Goal: Complete application form

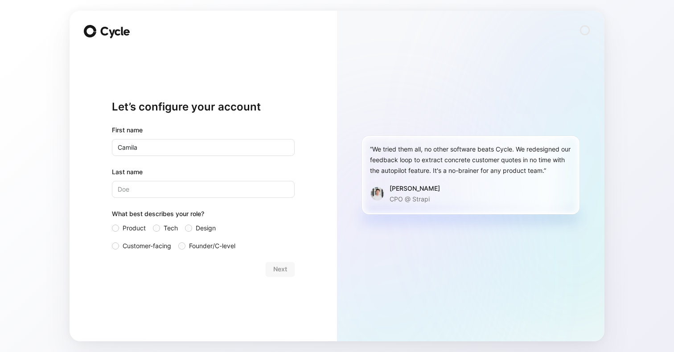
type input "Camila"
type input "[PERSON_NAME]"
click at [292, 231] on div "Product Tech Design Customer-facing Founder/C-level" at bounding box center [203, 237] width 183 height 29
click at [117, 243] on div at bounding box center [115, 246] width 7 height 7
click at [112, 241] on input "Customer-facing" at bounding box center [112, 241] width 0 height 0
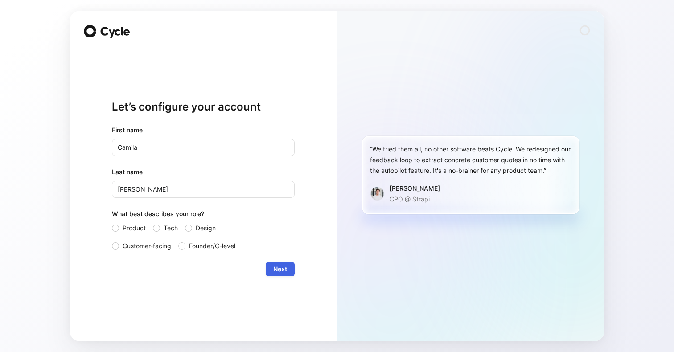
click at [278, 274] on span "Next" at bounding box center [280, 269] width 14 height 11
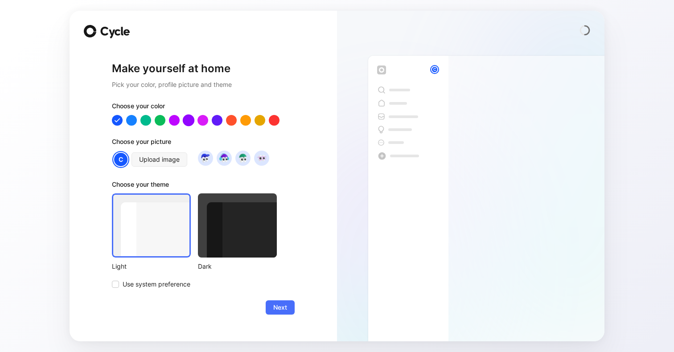
click at [187, 119] on div at bounding box center [189, 121] width 12 height 12
click at [173, 120] on div at bounding box center [175, 121] width 12 height 12
click at [284, 313] on button "Next" at bounding box center [280, 308] width 29 height 14
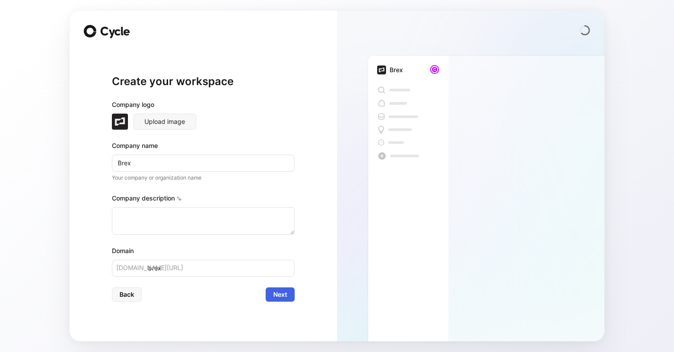
click at [284, 295] on span "Next" at bounding box center [280, 294] width 14 height 11
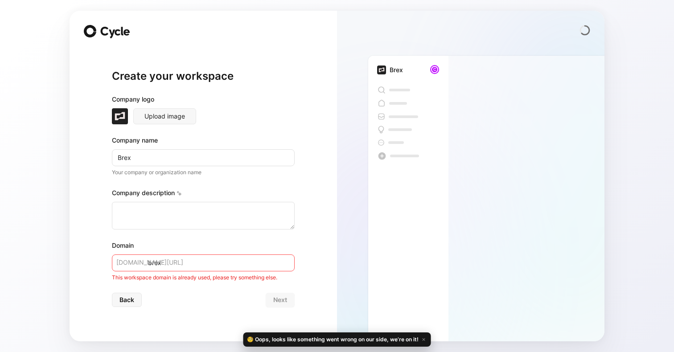
click at [194, 269] on input "brex" at bounding box center [203, 263] width 183 height 17
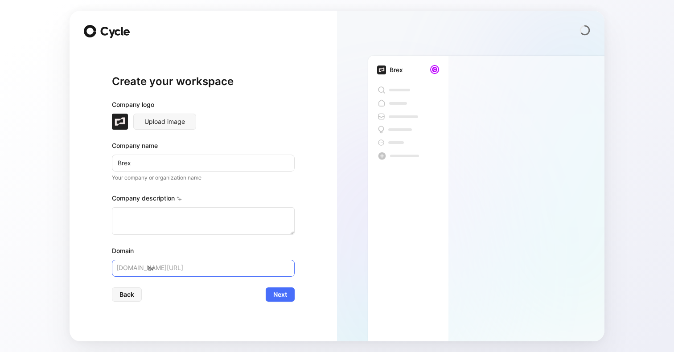
type input "b"
type input "c"
click at [130, 299] on span "Back" at bounding box center [126, 294] width 15 height 11
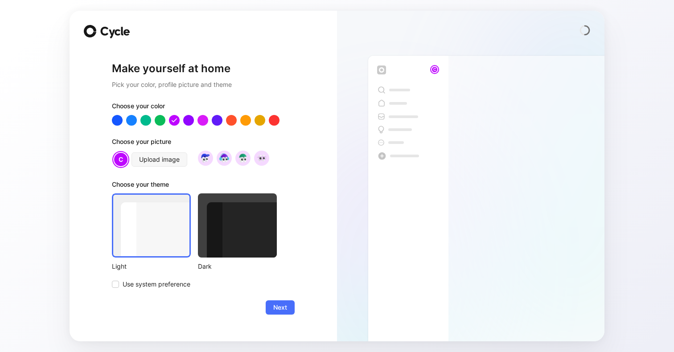
click at [114, 37] on icon at bounding box center [115, 33] width 32 height 12
